Goal: Task Accomplishment & Management: Use online tool/utility

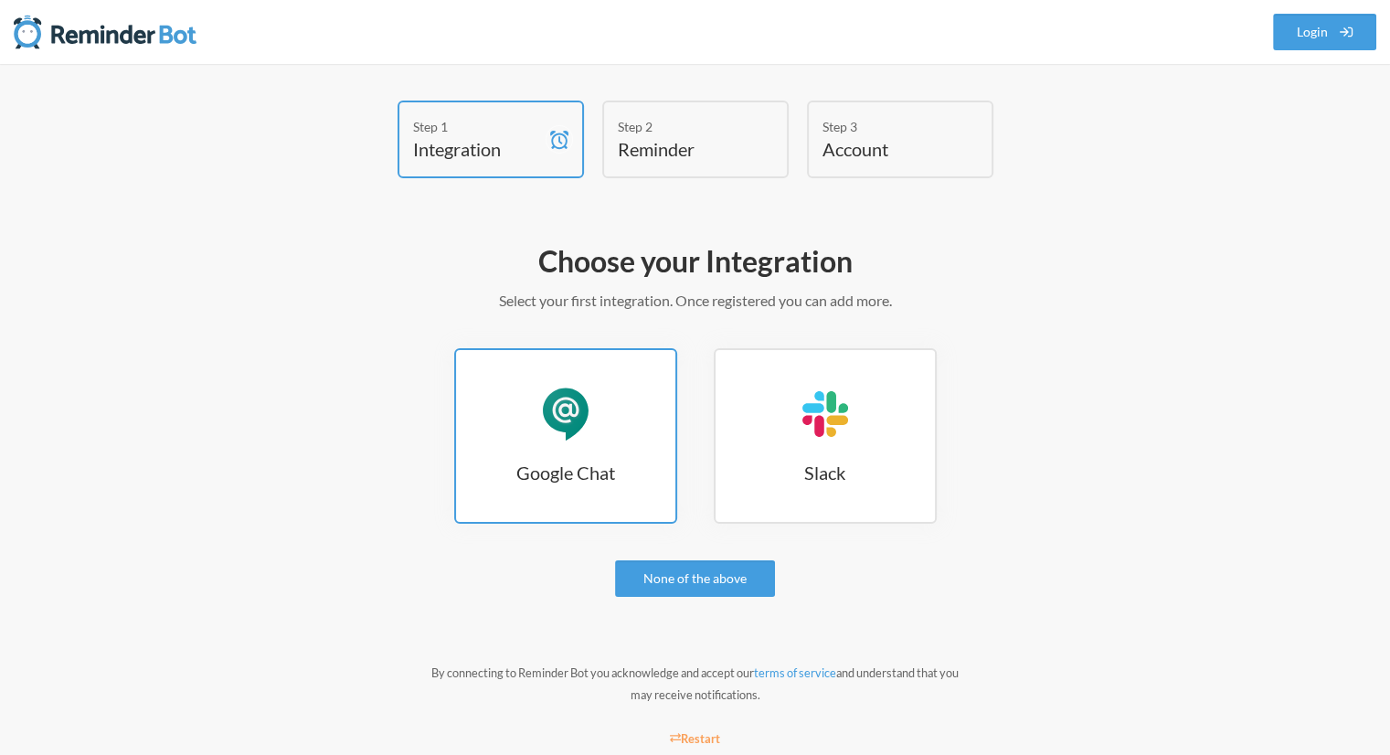
click at [554, 490] on link "Google Chat Google Chat" at bounding box center [565, 435] width 223 height 175
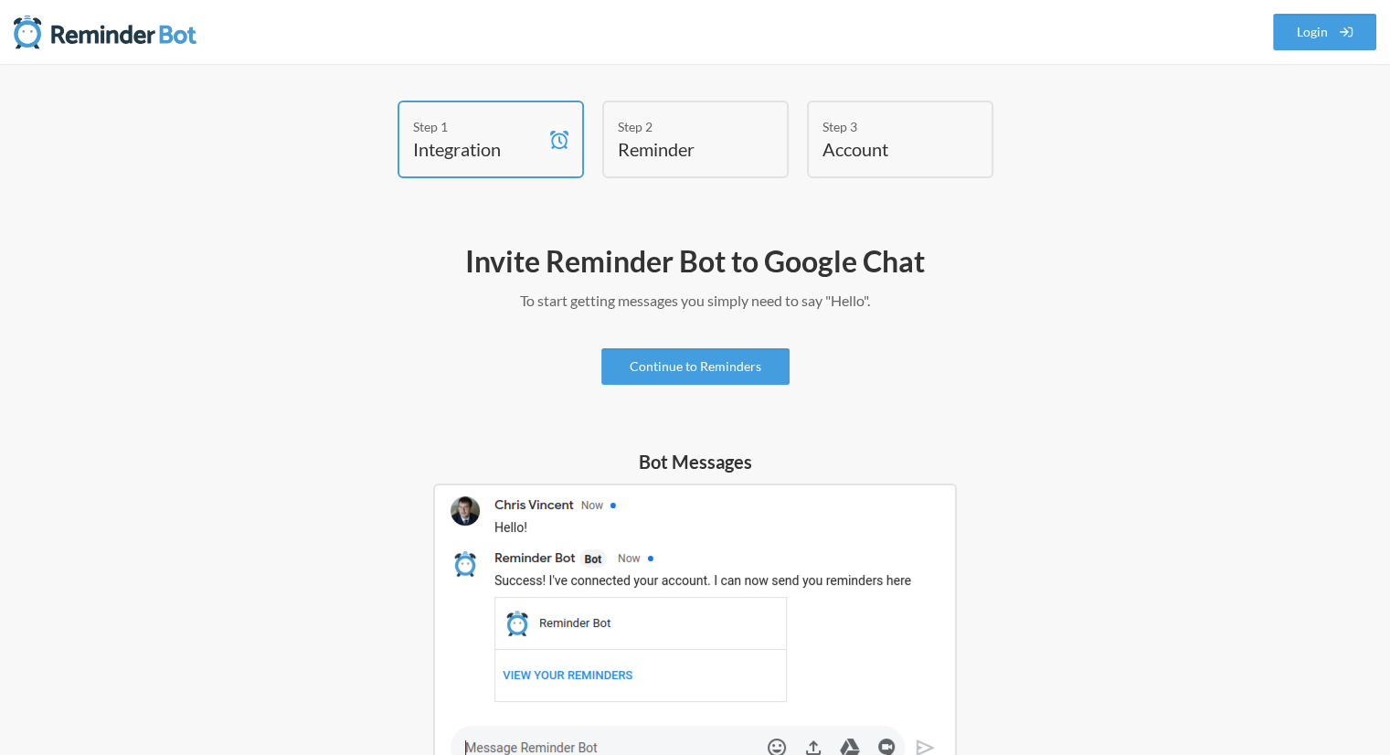
click at [560, 660] on img at bounding box center [695, 634] width 524 height 302
click at [771, 377] on link "Continue to Reminders" at bounding box center [695, 366] width 188 height 37
